Goal: Task Accomplishment & Management: Complete application form

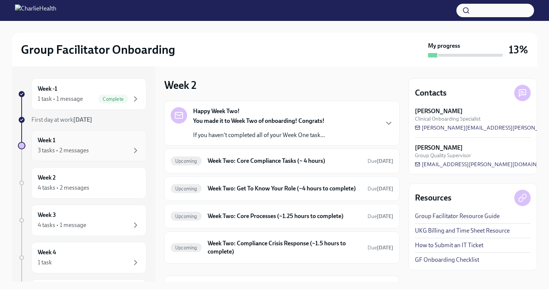
click at [109, 151] on div "3 tasks • 2 messages" at bounding box center [89, 150] width 102 height 9
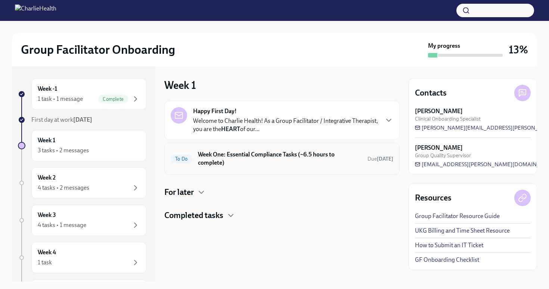
click at [293, 163] on h6 "Week One: Essential Compliance Tasks (~6.5 hours to complete)" at bounding box center [280, 159] width 164 height 16
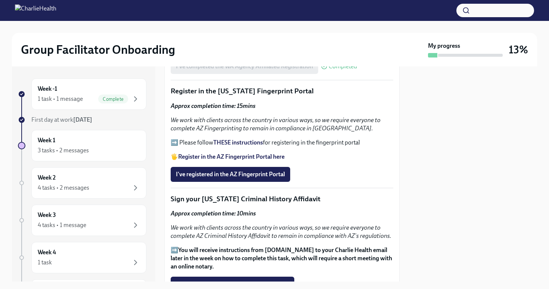
scroll to position [851, 0]
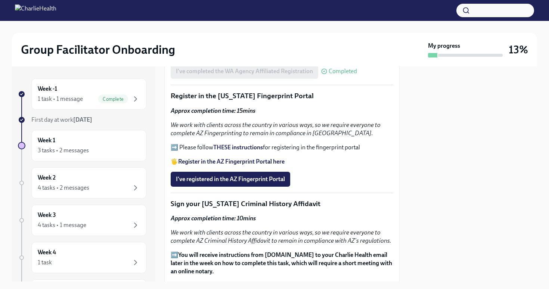
click at [264, 158] on strong "Register in the AZ Fingerprint Portal here" at bounding box center [231, 161] width 107 height 7
click at [254, 144] on strong "THESE instructions" at bounding box center [238, 147] width 50 height 7
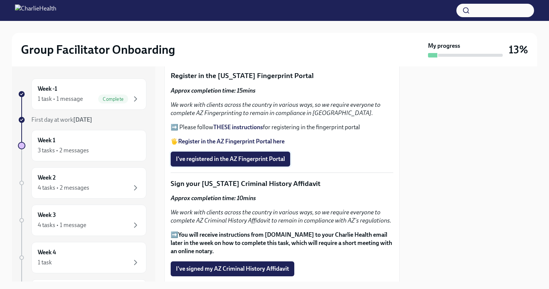
scroll to position [873, 0]
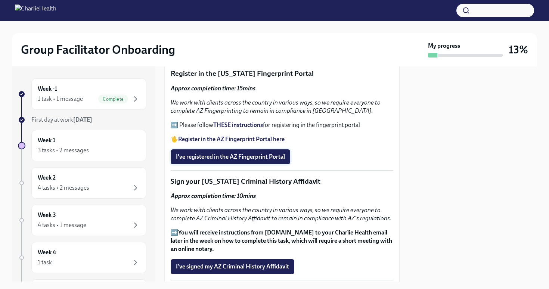
click at [272, 153] on span "I've registered in the AZ Fingerprint Portal" at bounding box center [230, 156] width 109 height 7
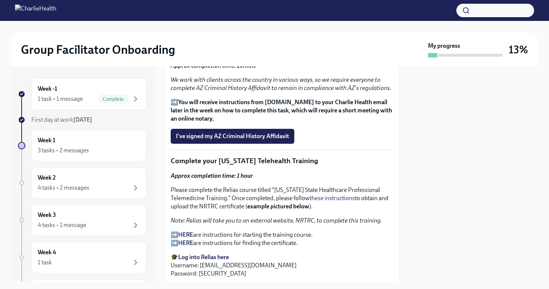
scroll to position [990, 0]
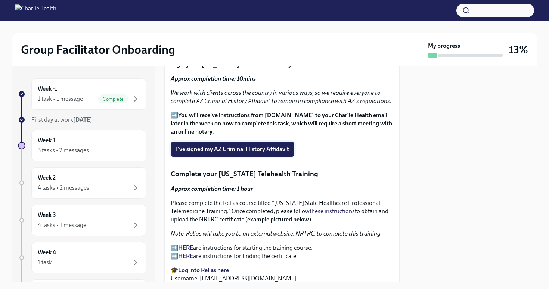
click at [277, 146] on span "I've signed my AZ Criminal History Affidavit" at bounding box center [232, 149] width 113 height 7
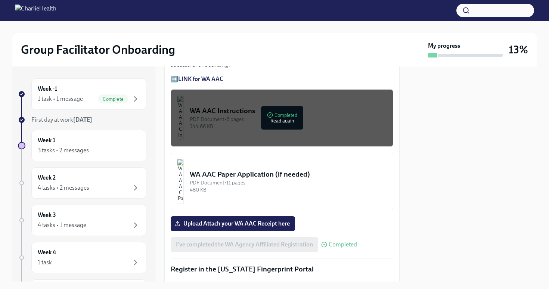
scroll to position [676, 0]
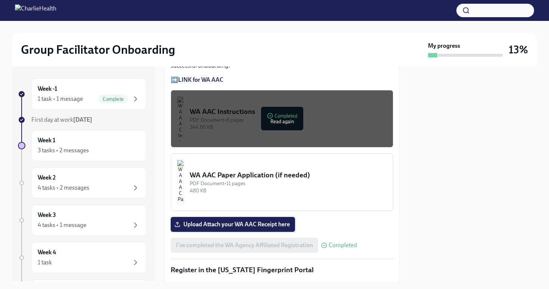
click at [291, 217] on label "Upload Attach your WA AAC Receipt here" at bounding box center [233, 224] width 124 height 15
click at [0, 0] on input "Upload Attach your WA AAC Receipt here" at bounding box center [0, 0] width 0 height 0
click at [254, 170] on div "WA AAC Paper Application (if needed)" at bounding box center [288, 175] width 197 height 10
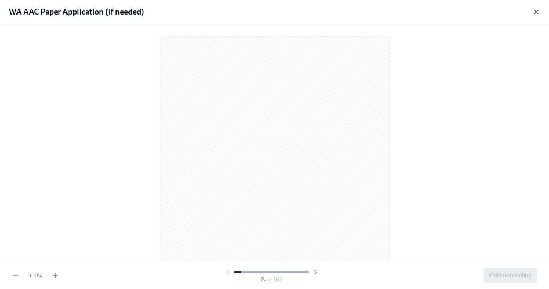
click at [536, 13] on icon "button" at bounding box center [536, 11] width 7 height 7
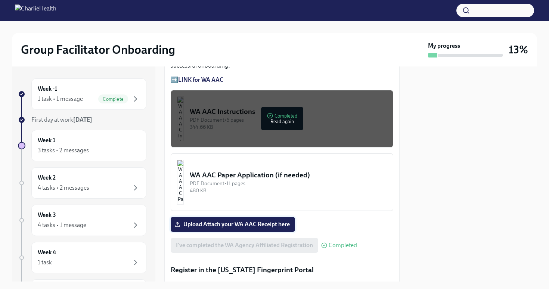
click at [277, 221] on span "Upload Attach your WA AAC Receipt here" at bounding box center [233, 224] width 114 height 7
click at [0, 0] on input "Upload Attach your WA AAC Receipt here" at bounding box center [0, 0] width 0 height 0
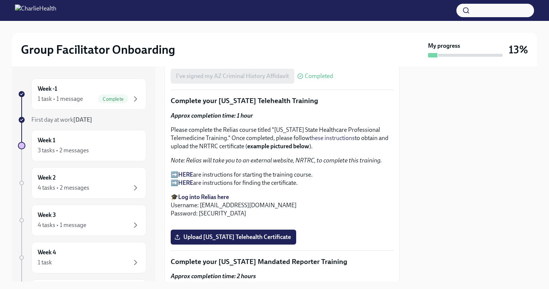
scroll to position [1066, 0]
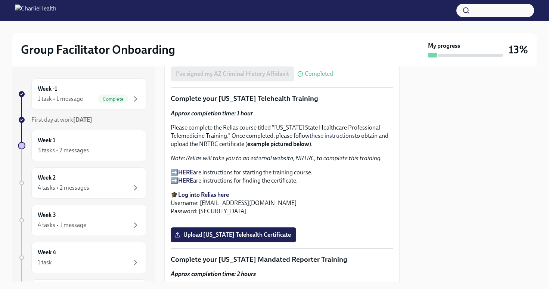
click at [188, 169] on strong "HERE" at bounding box center [185, 172] width 15 height 7
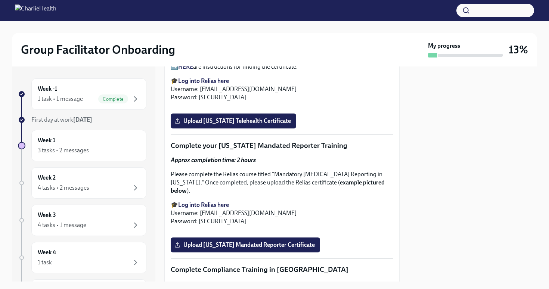
scroll to position [1320, 0]
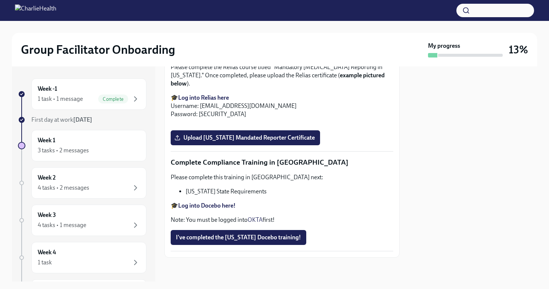
click at [278, 18] on span "Upload [US_STATE] Telehealth Certificate" at bounding box center [233, 13] width 115 height 7
click at [0, 0] on input "Upload [US_STATE] Telehealth Certificate" at bounding box center [0, 0] width 0 height 0
click at [296, 142] on span "Upload [US_STATE] Mandated Reporter Certificate" at bounding box center [245, 137] width 139 height 7
click at [0, 0] on input "Upload [US_STATE] Mandated Reporter Certificate" at bounding box center [0, 0] width 0 height 0
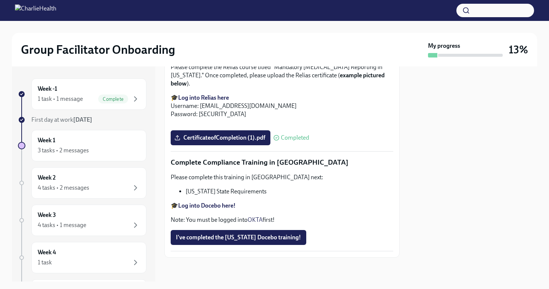
scroll to position [1613, 0]
click at [225, 206] on strong "Log into Docebo here!" at bounding box center [207, 205] width 58 height 7
click at [287, 235] on span "I've completed the [US_STATE] Docebo training!" at bounding box center [238, 237] width 125 height 7
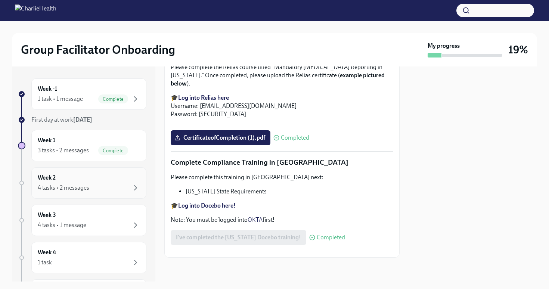
click at [120, 185] on div "4 tasks • 2 messages" at bounding box center [89, 187] width 102 height 9
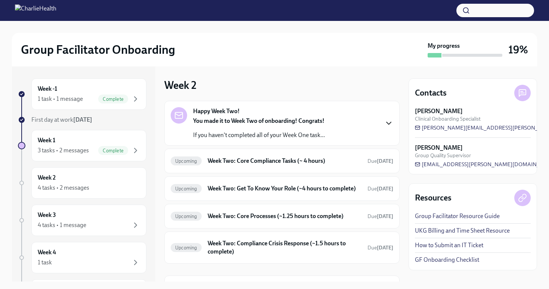
click at [386, 123] on icon "button" at bounding box center [389, 123] width 9 height 9
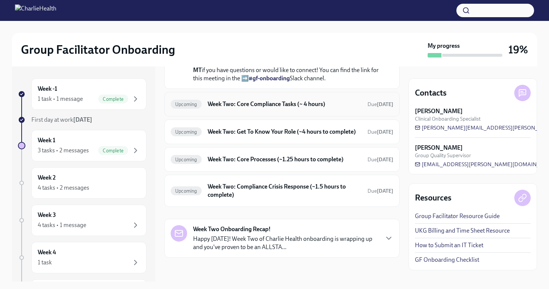
scroll to position [301, 0]
click at [388, 243] on div "Week Two Onboarding Recap! Happy [DATE]! Week Two of Charlie Health onboarding …" at bounding box center [282, 238] width 223 height 26
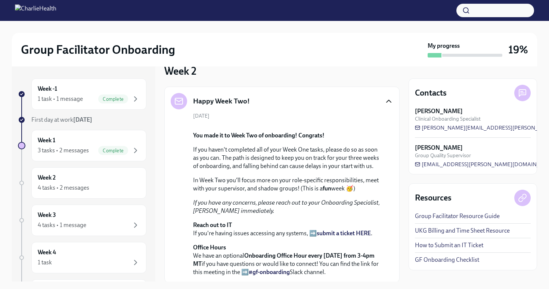
scroll to position [12, 0]
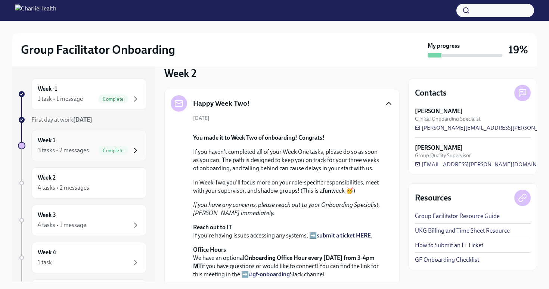
click at [132, 149] on icon "button" at bounding box center [135, 150] width 9 height 9
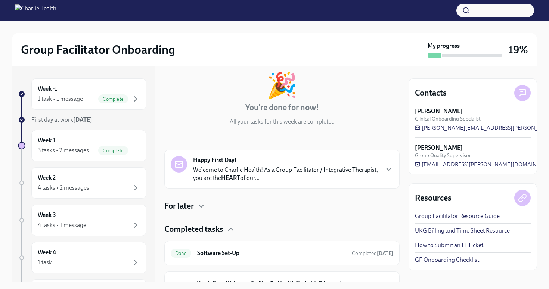
scroll to position [124, 0]
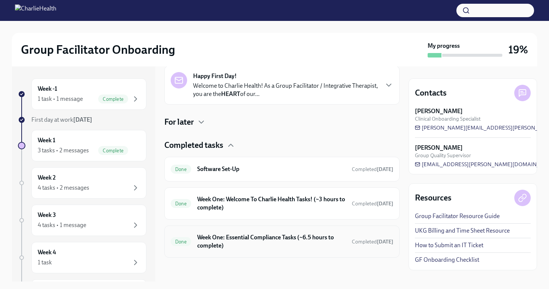
click at [334, 247] on h6 "Week One: Essential Compliance Tasks (~6.5 hours to complete)" at bounding box center [271, 242] width 149 height 16
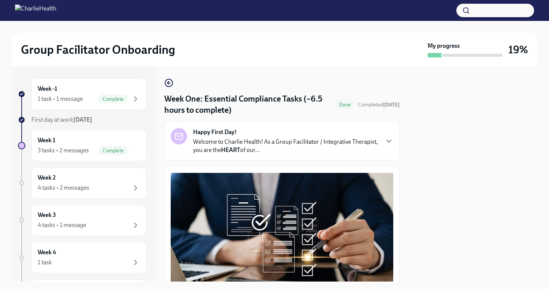
click at [384, 142] on div "Happy First Day! Welcome to Charlie Health! As a Group Facilitator / Integrativ…" at bounding box center [282, 141] width 223 height 26
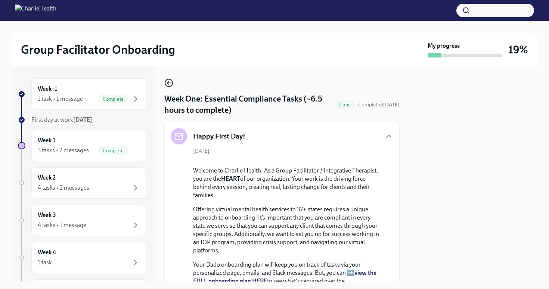
click at [170, 85] on icon "button" at bounding box center [168, 82] width 9 height 9
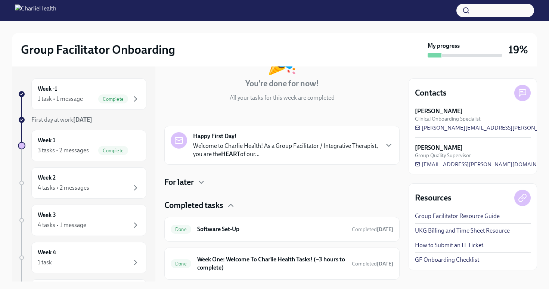
scroll to position [124, 0]
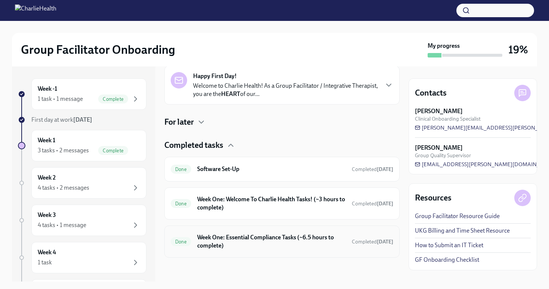
click at [327, 241] on h6 "Week One: Essential Compliance Tasks (~6.5 hours to complete)" at bounding box center [271, 242] width 149 height 16
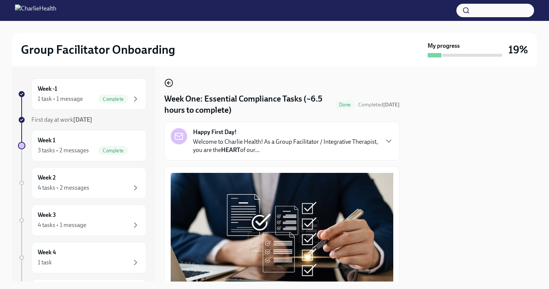
click at [168, 83] on icon "button" at bounding box center [167, 82] width 1 height 3
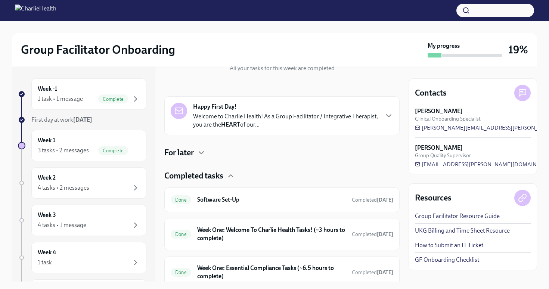
scroll to position [124, 0]
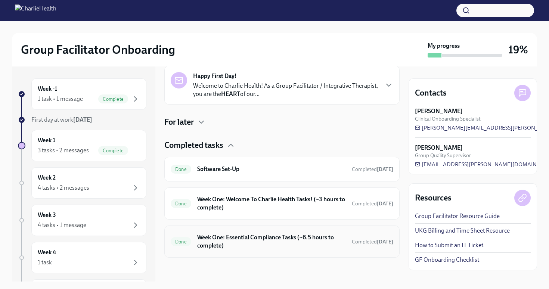
click at [305, 243] on h6 "Week One: Essential Compliance Tasks (~6.5 hours to complete)" at bounding box center [271, 242] width 149 height 16
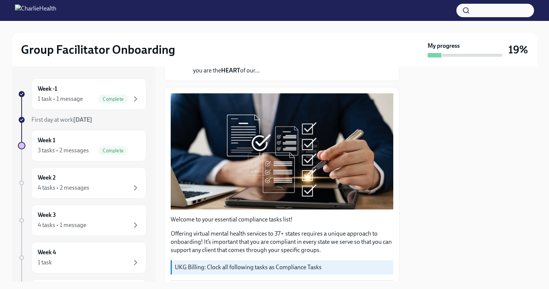
scroll to position [176, 0]
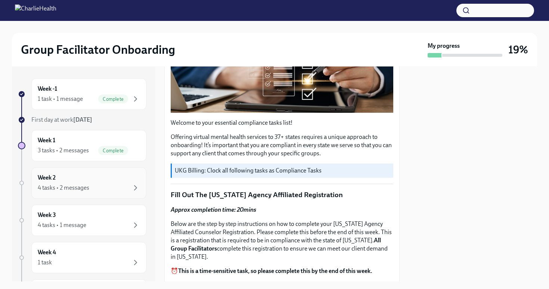
click at [115, 188] on div "4 tasks • 2 messages" at bounding box center [89, 187] width 102 height 9
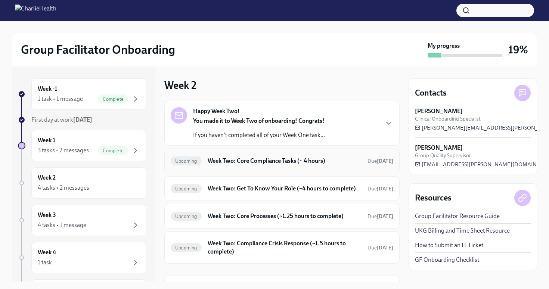
click at [336, 161] on h6 "Week Two: Core Compliance Tasks (~ 4 hours)" at bounding box center [285, 161] width 154 height 8
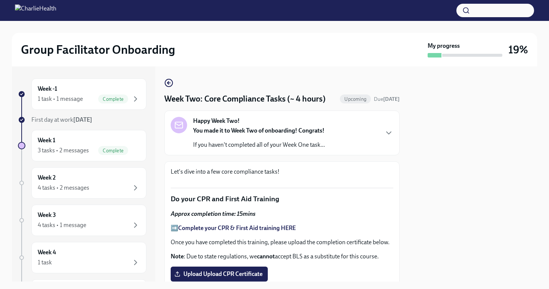
click at [388, 139] on div "Happy Week Two! You made it to Week Two of onboarding! Congrats! If you haven't…" at bounding box center [282, 133] width 223 height 32
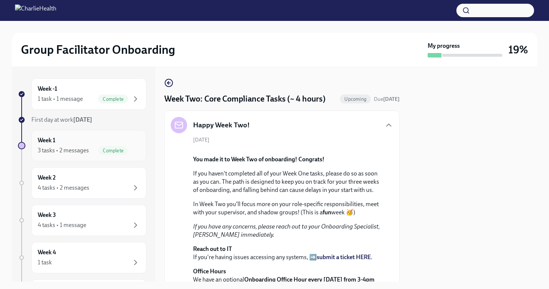
click at [135, 149] on icon "button" at bounding box center [136, 150] width 2 height 4
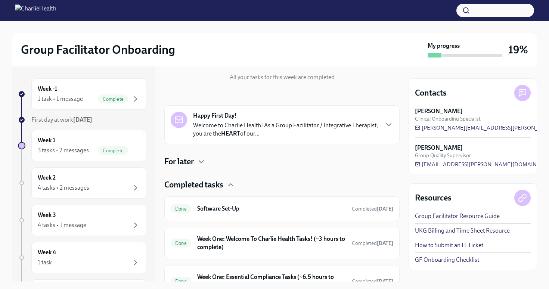
scroll to position [124, 0]
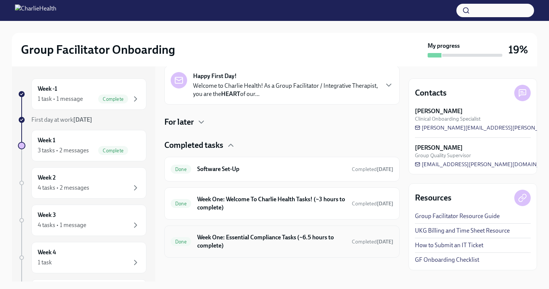
click at [346, 250] on div "Done Week One: Essential Compliance Tasks (~6.5 hours to complete) Completed [D…" at bounding box center [282, 241] width 223 height 19
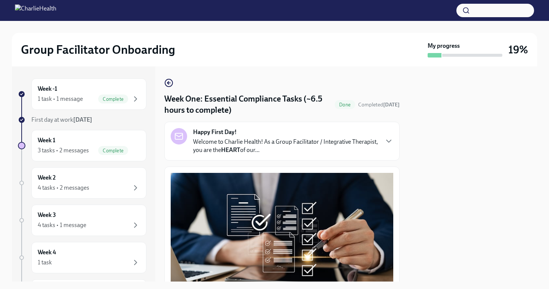
click at [384, 136] on div "Happy First Day! Welcome to Charlie Health! As a Group Facilitator / Integrativ…" at bounding box center [282, 141] width 223 height 26
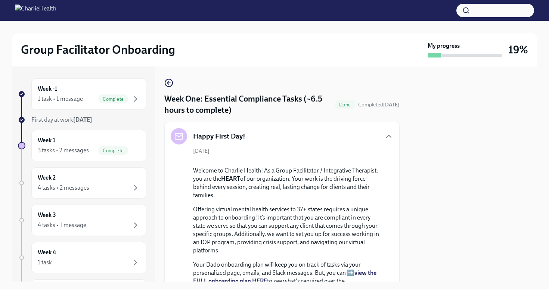
click at [436, 133] on div at bounding box center [473, 174] width 129 height 215
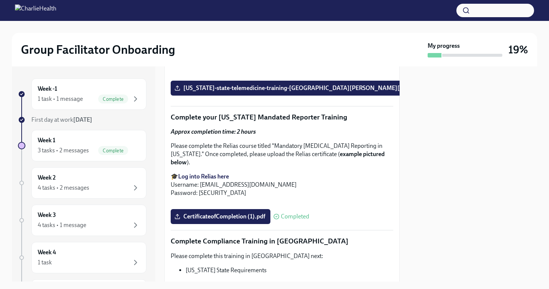
scroll to position [1469, 0]
